Goal: Information Seeking & Learning: Learn about a topic

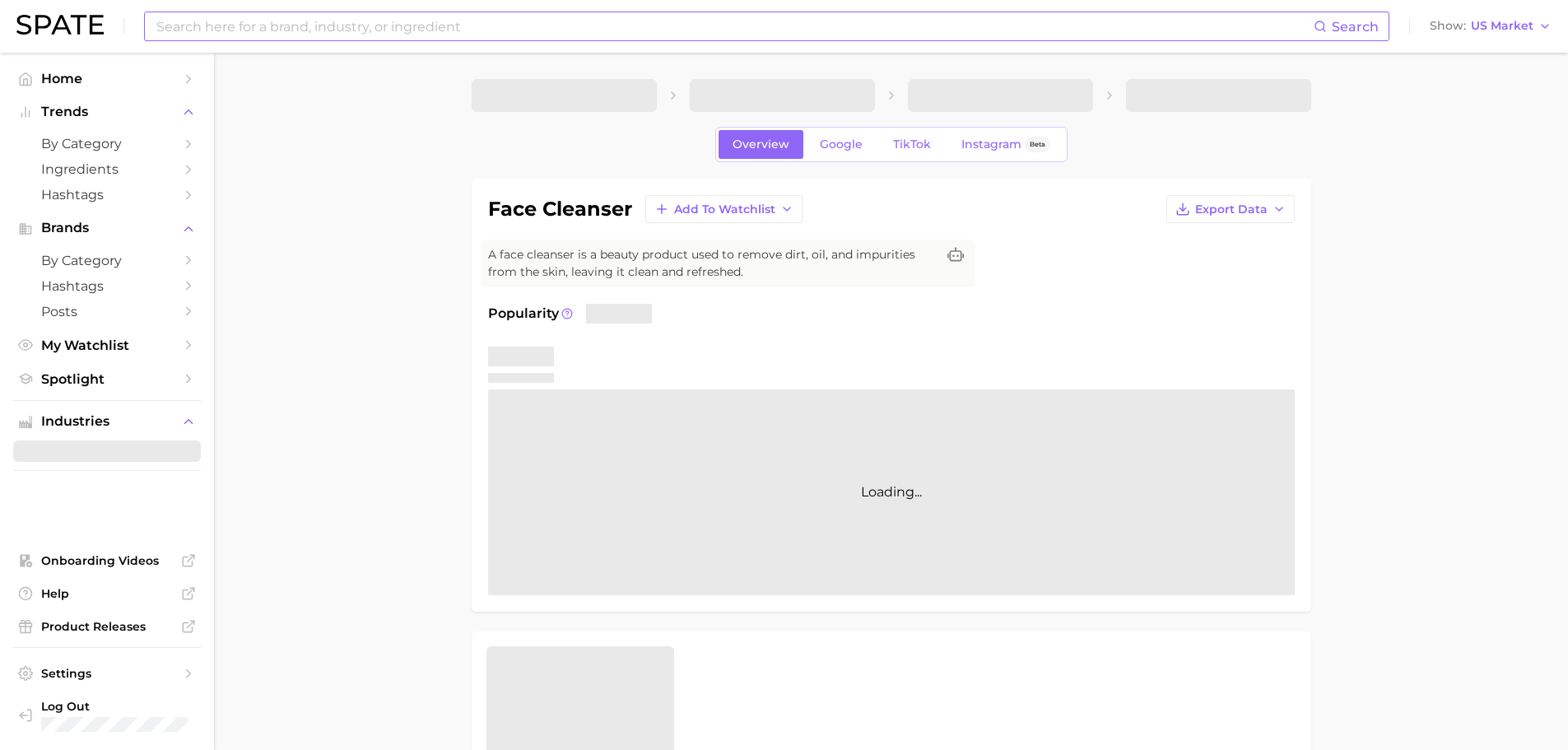
click at [334, 32] on input at bounding box center [734, 26] width 1159 height 28
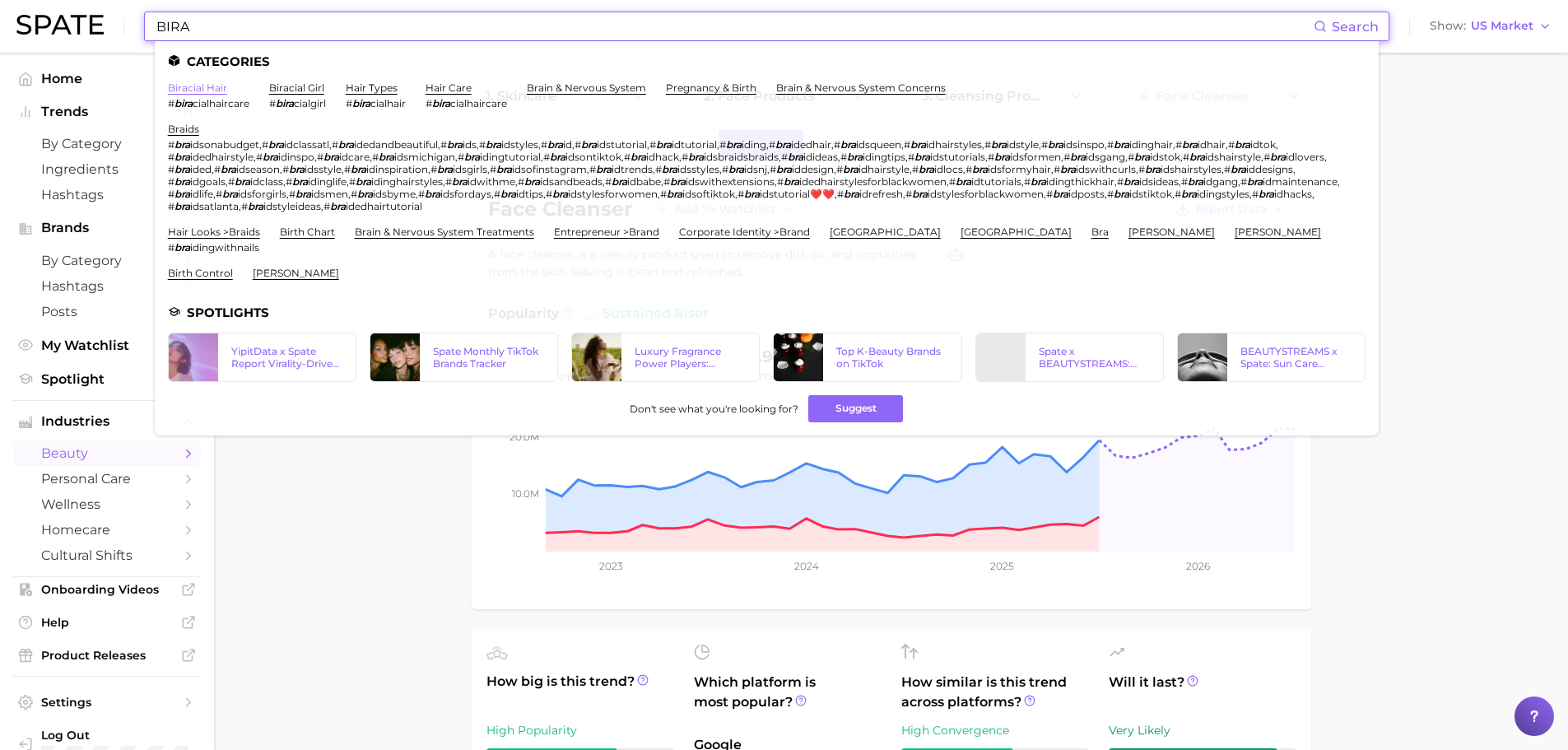
type input "BIRA"
click at [188, 90] on link "biracial hair" at bounding box center [197, 88] width 60 height 12
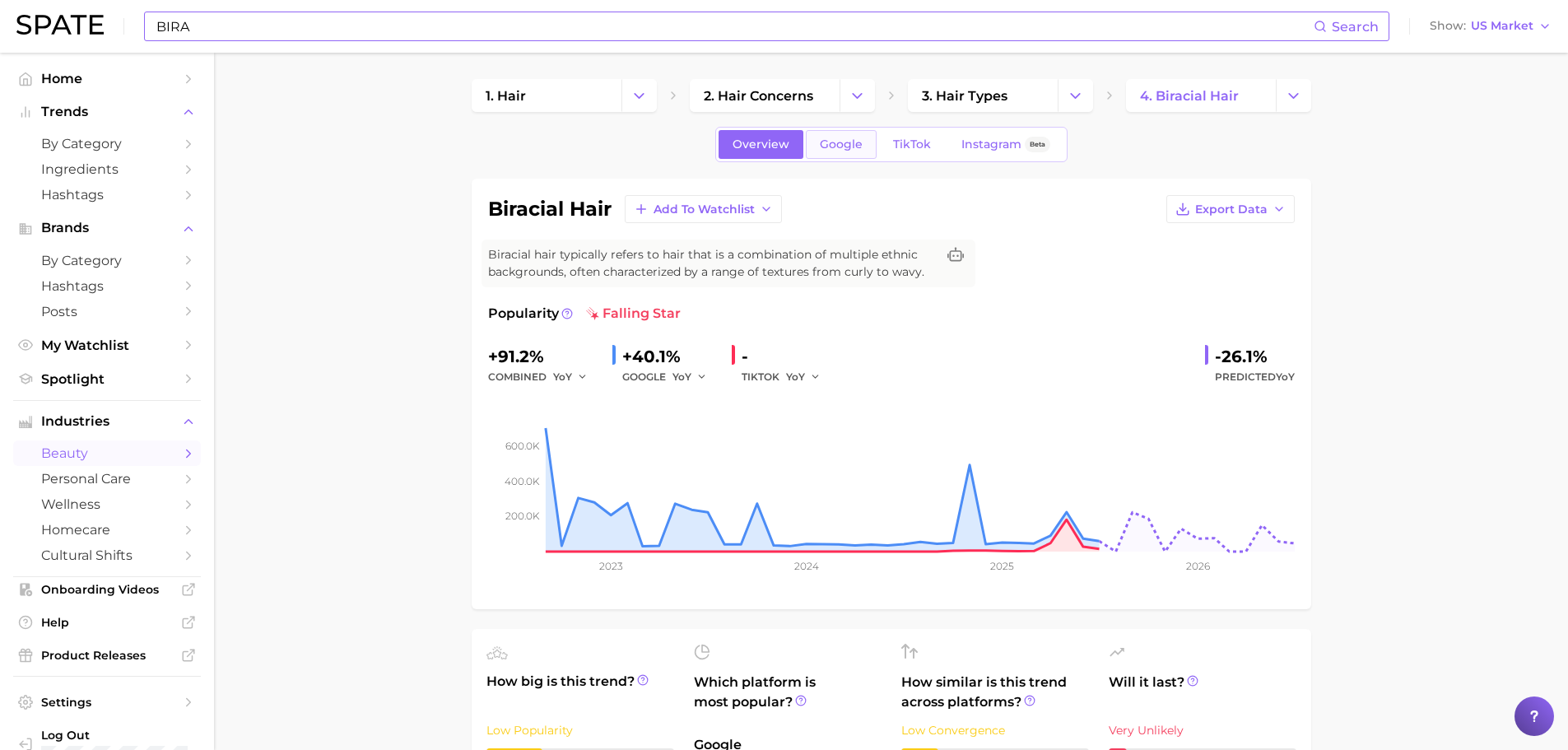
click at [826, 135] on link "Google" at bounding box center [841, 144] width 71 height 28
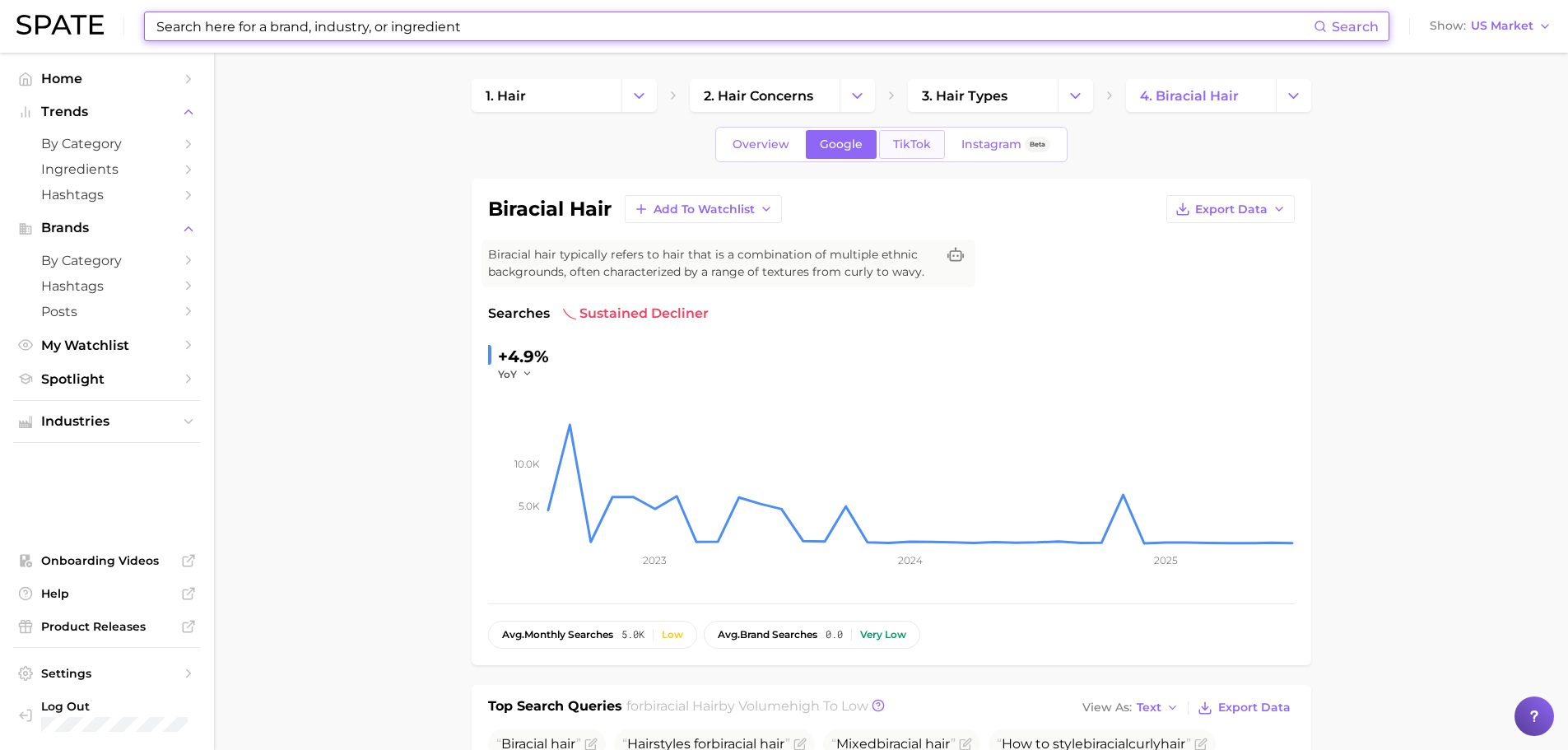
click at [934, 155] on link "TikTok" at bounding box center [912, 144] width 66 height 28
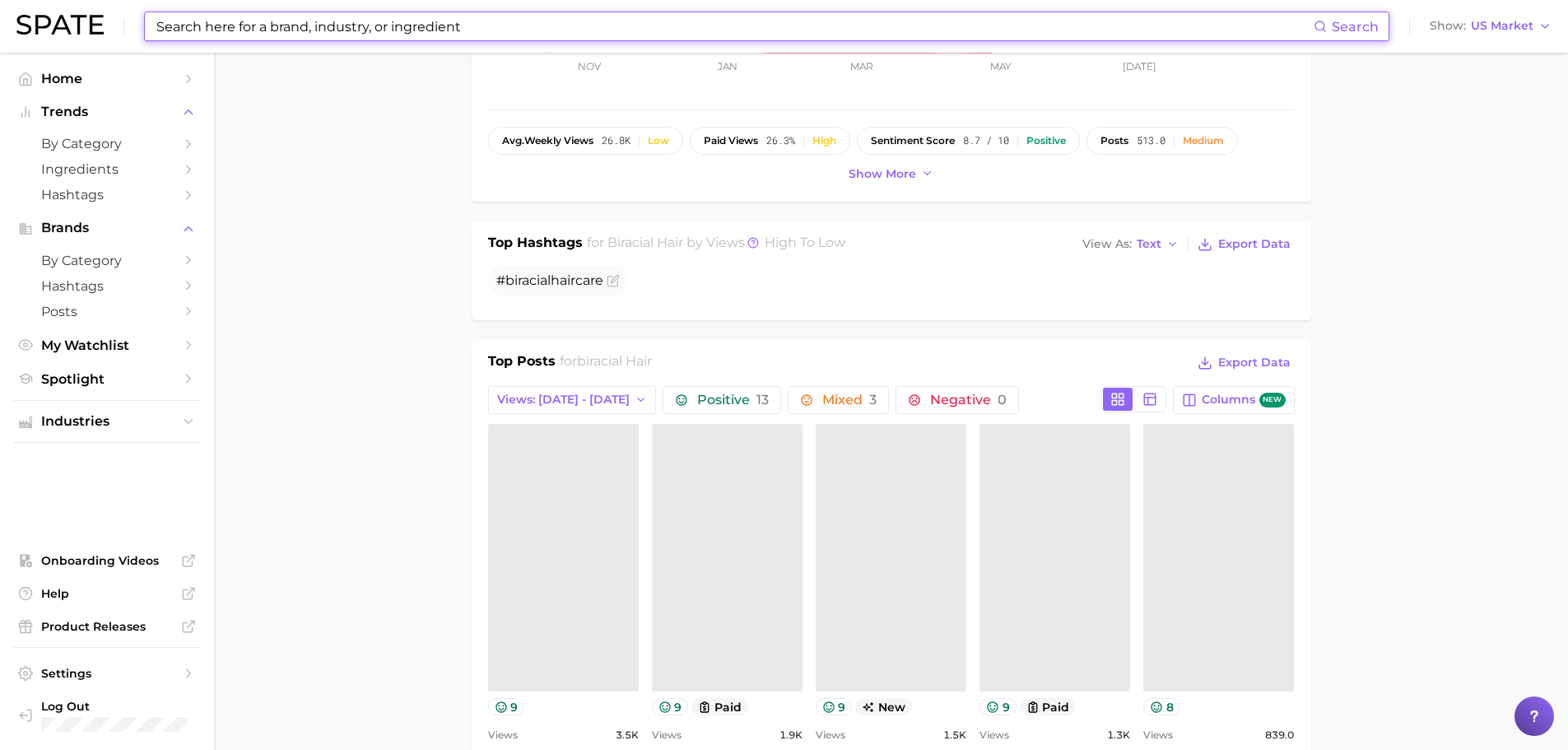
scroll to position [988, 0]
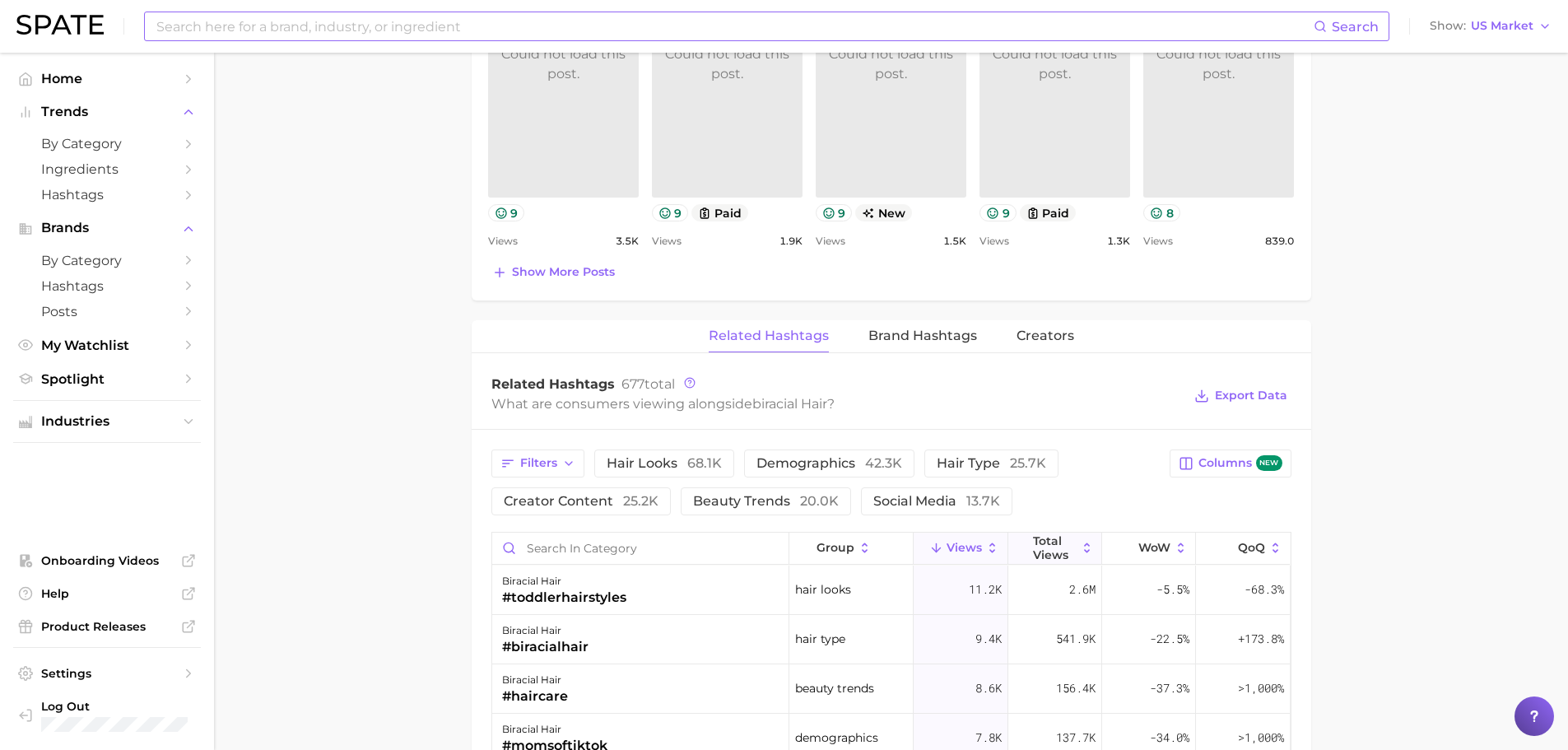
click at [1080, 546] on icon at bounding box center [1087, 548] width 15 height 15
